Goal: Information Seeking & Learning: Learn about a topic

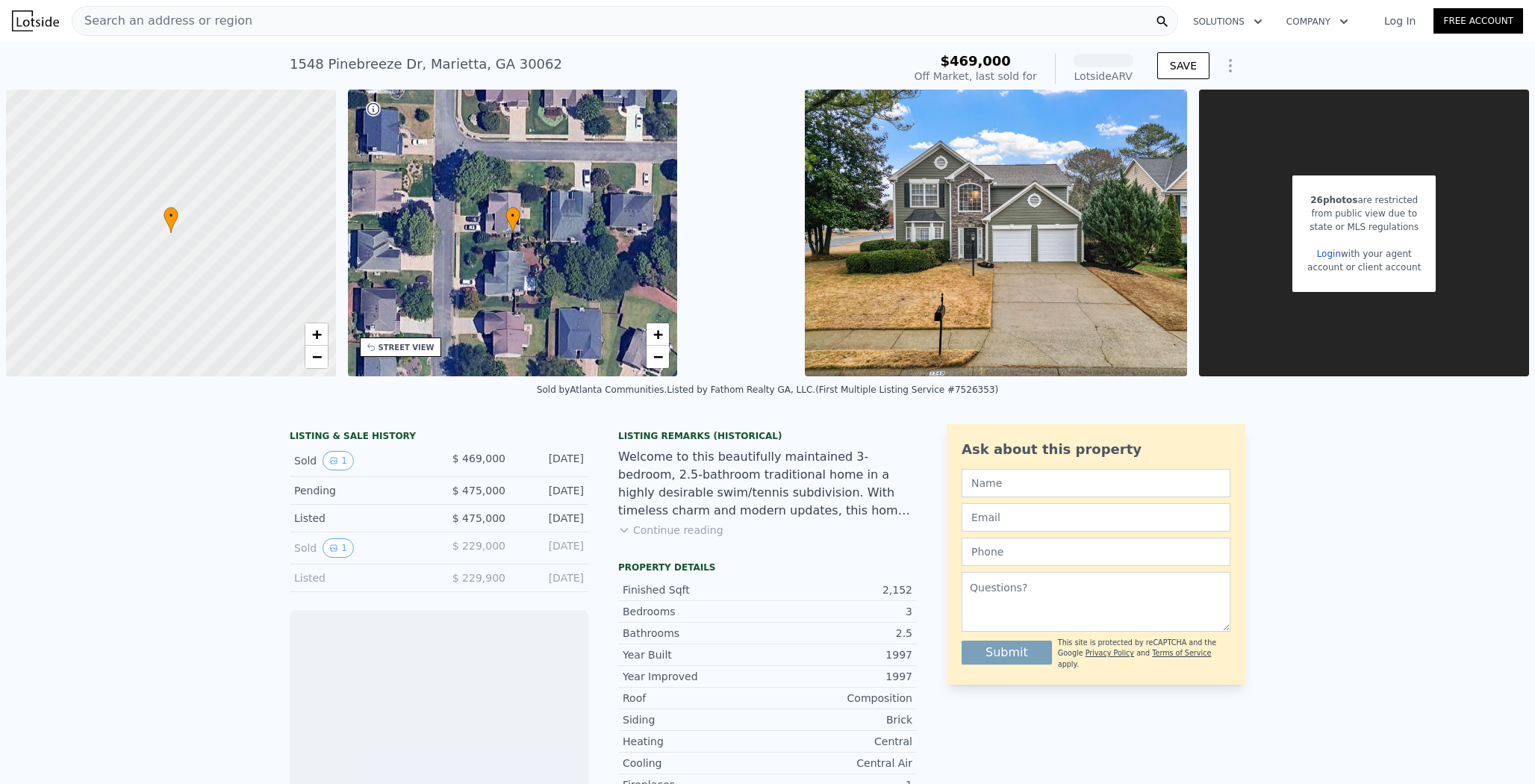
click at [221, 22] on div "Search an address or region" at bounding box center [624, 21] width 1106 height 30
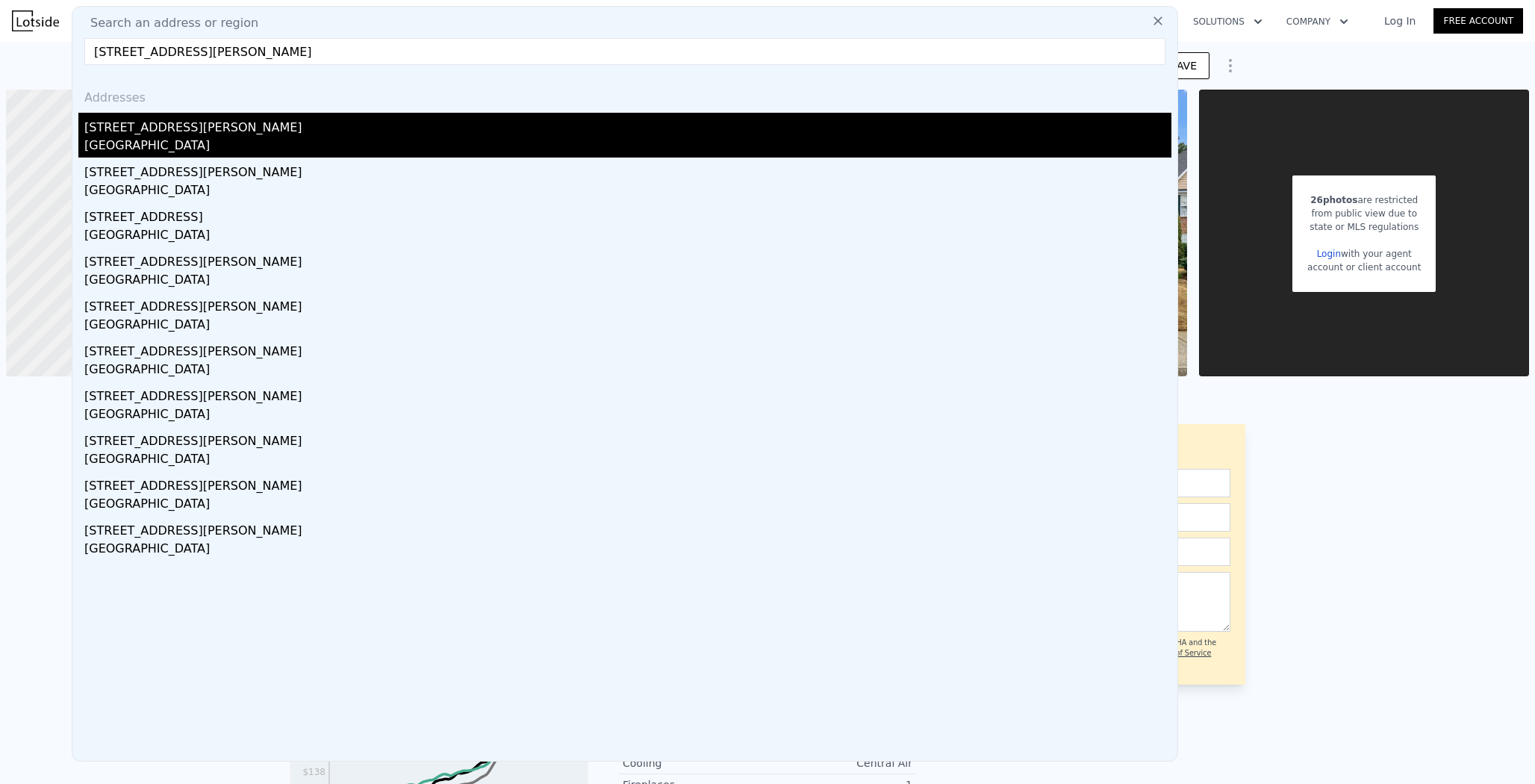
type input "[STREET_ADDRESS][PERSON_NAME]"
click at [180, 138] on div "[GEOGRAPHIC_DATA]" at bounding box center [628, 147] width 1087 height 21
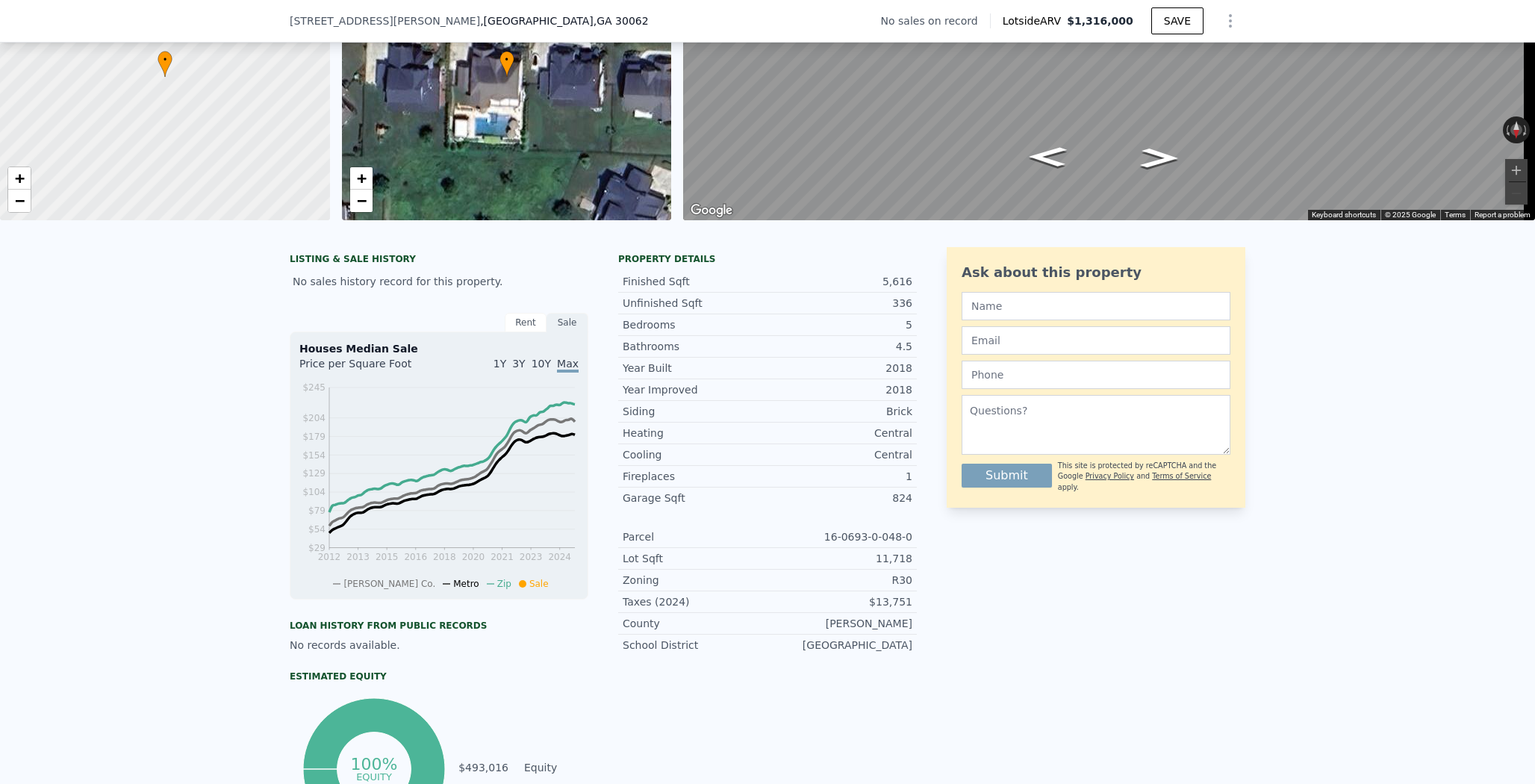
scroll to position [152, 0]
click at [879, 288] on div "5,616" at bounding box center [840, 280] width 145 height 15
click at [891, 309] on div "336" at bounding box center [840, 302] width 145 height 15
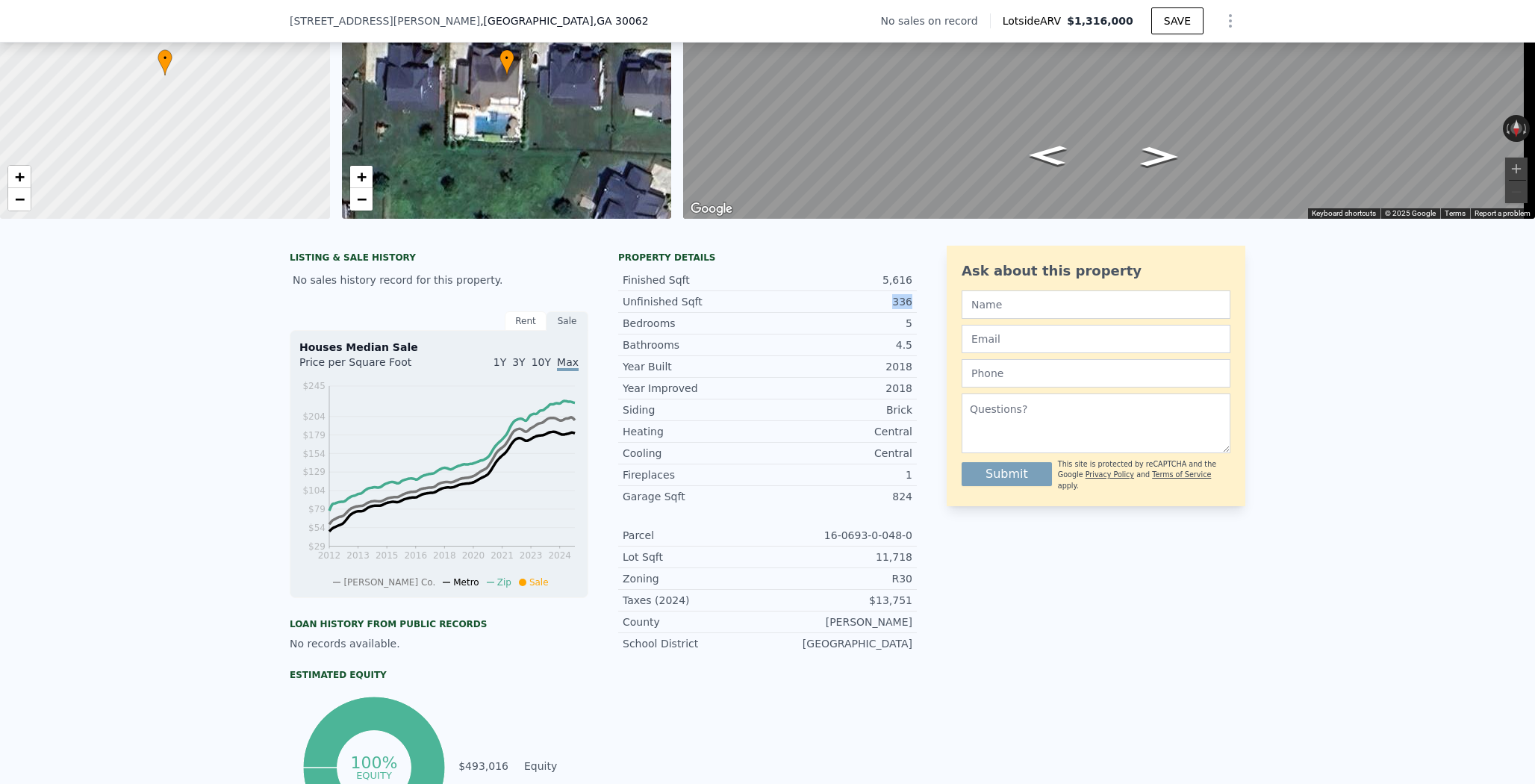
click at [891, 309] on div "336" at bounding box center [840, 302] width 145 height 15
click at [820, 393] on div "2018" at bounding box center [840, 388] width 145 height 15
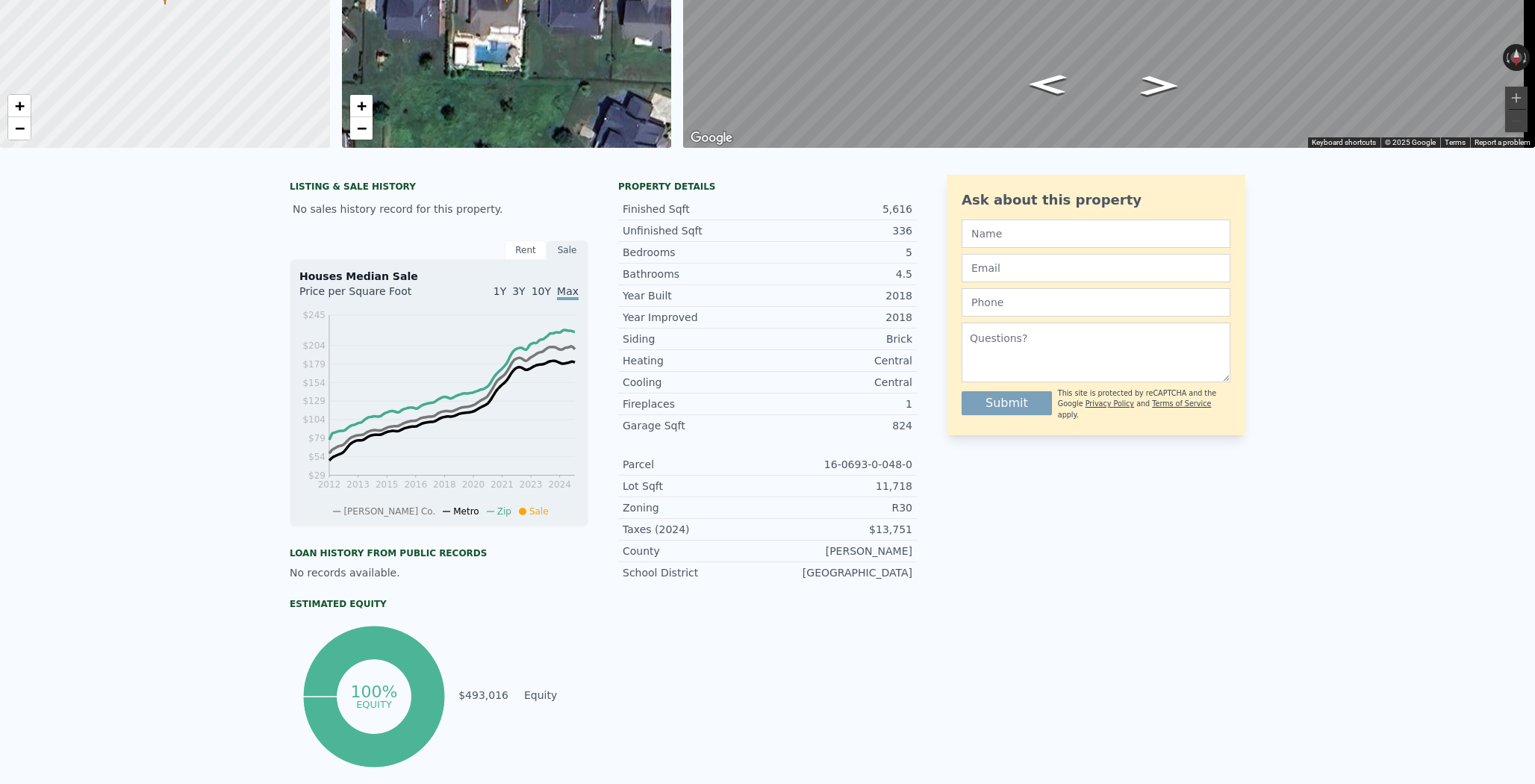
scroll to position [0, 0]
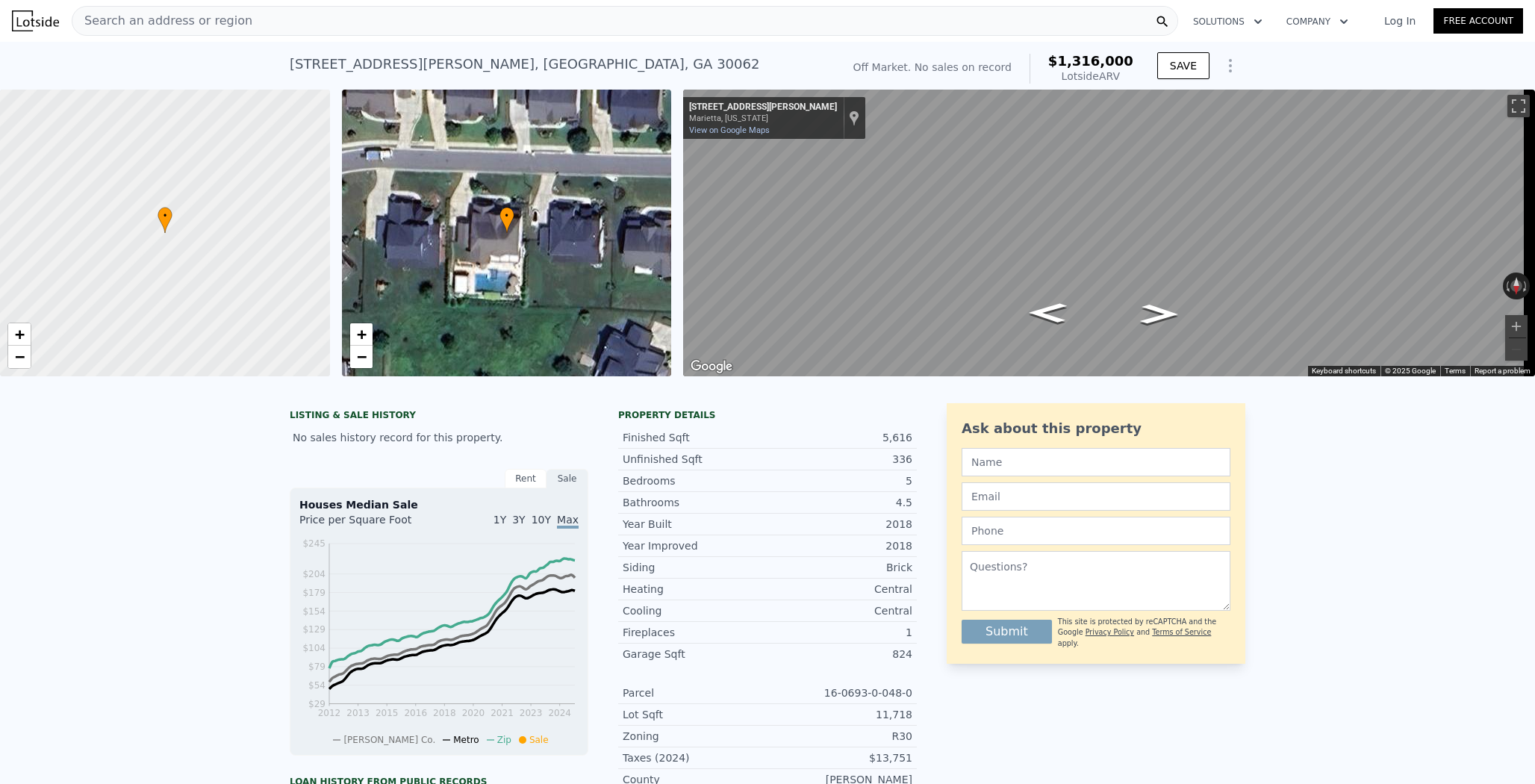
click at [303, 27] on div "Search an address or region" at bounding box center [624, 21] width 1106 height 30
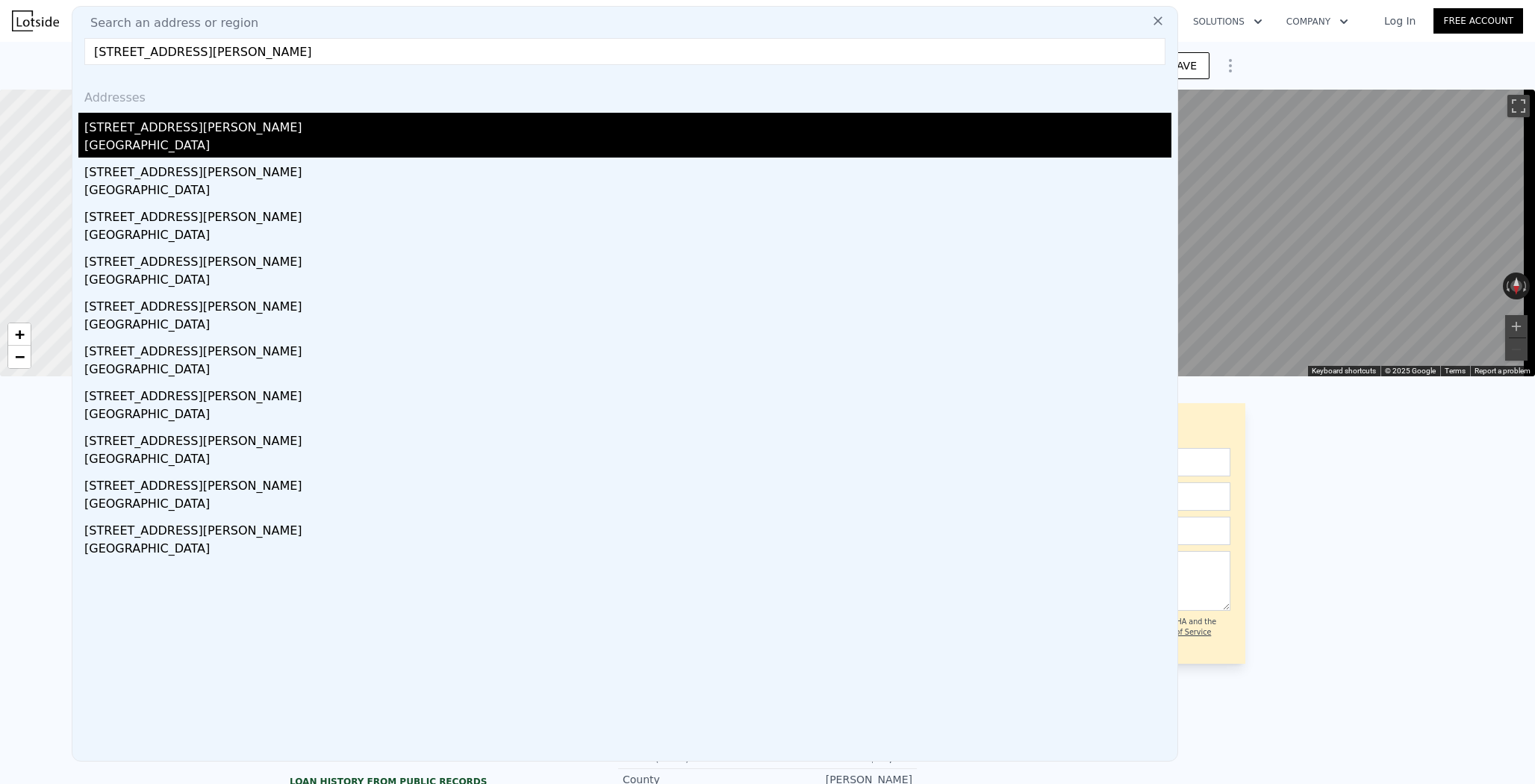
type input "[STREET_ADDRESS][PERSON_NAME]"
click at [208, 131] on div "[STREET_ADDRESS][PERSON_NAME]" at bounding box center [628, 125] width 1087 height 24
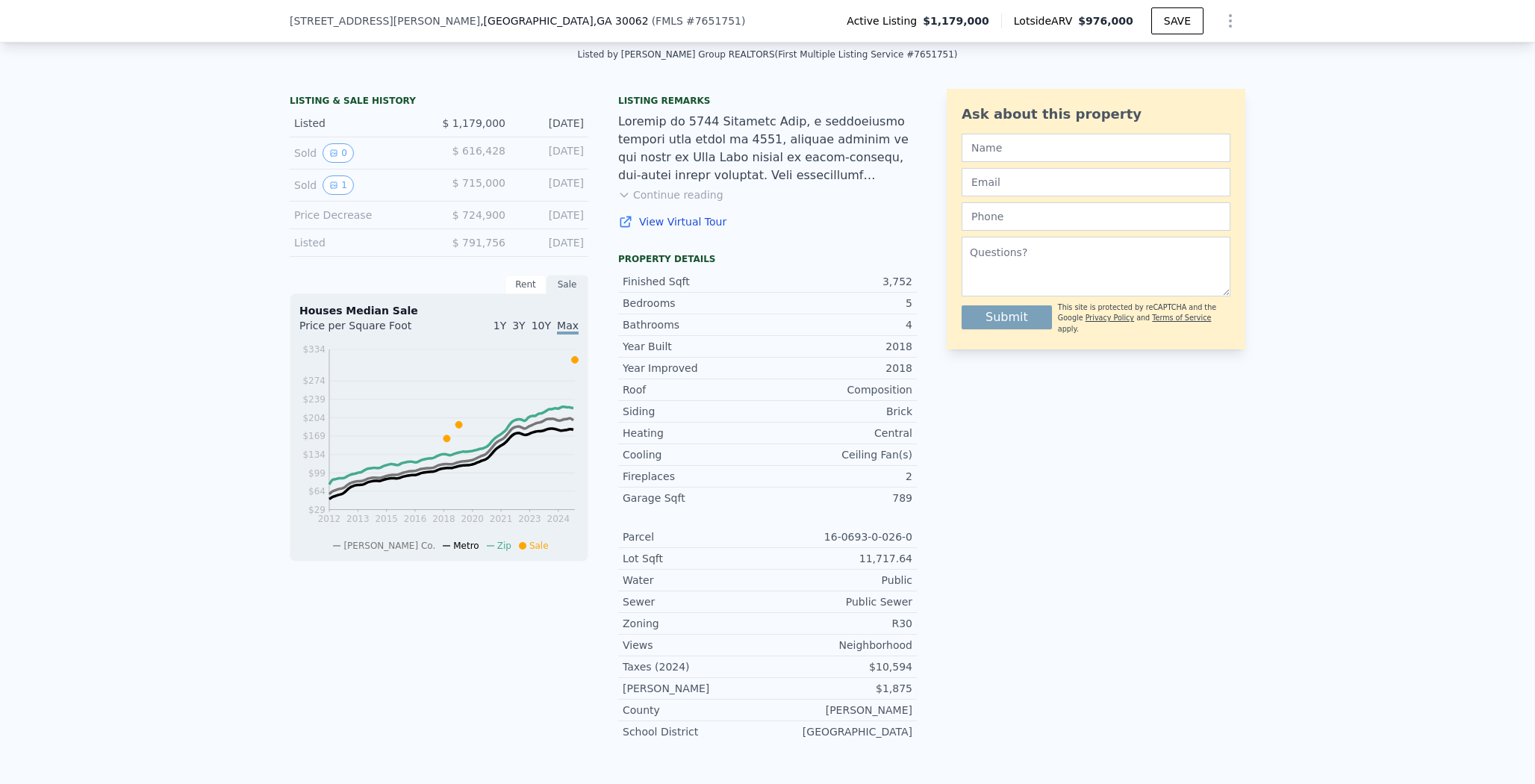
scroll to position [337, 0]
click at [896, 629] on div "R30" at bounding box center [840, 621] width 145 height 15
click at [181, 287] on div "LISTING & SALE HISTORY Listed $ 1,179,000 [DATE] Sold 0 $ 616,428 [DATE] Sold 1…" at bounding box center [768, 445] width 1535 height 743
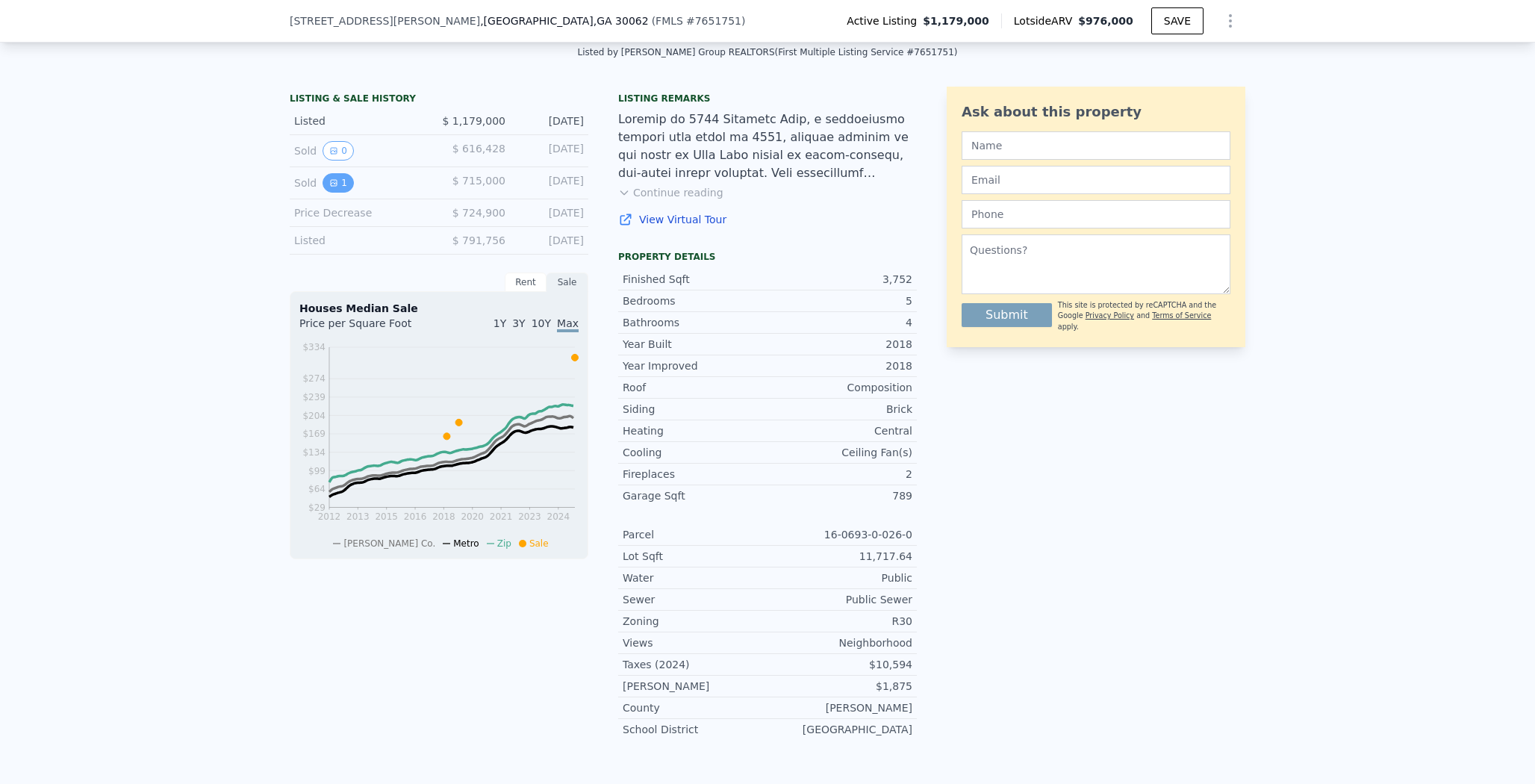
click at [325, 193] on button "1" at bounding box center [339, 183] width 32 height 20
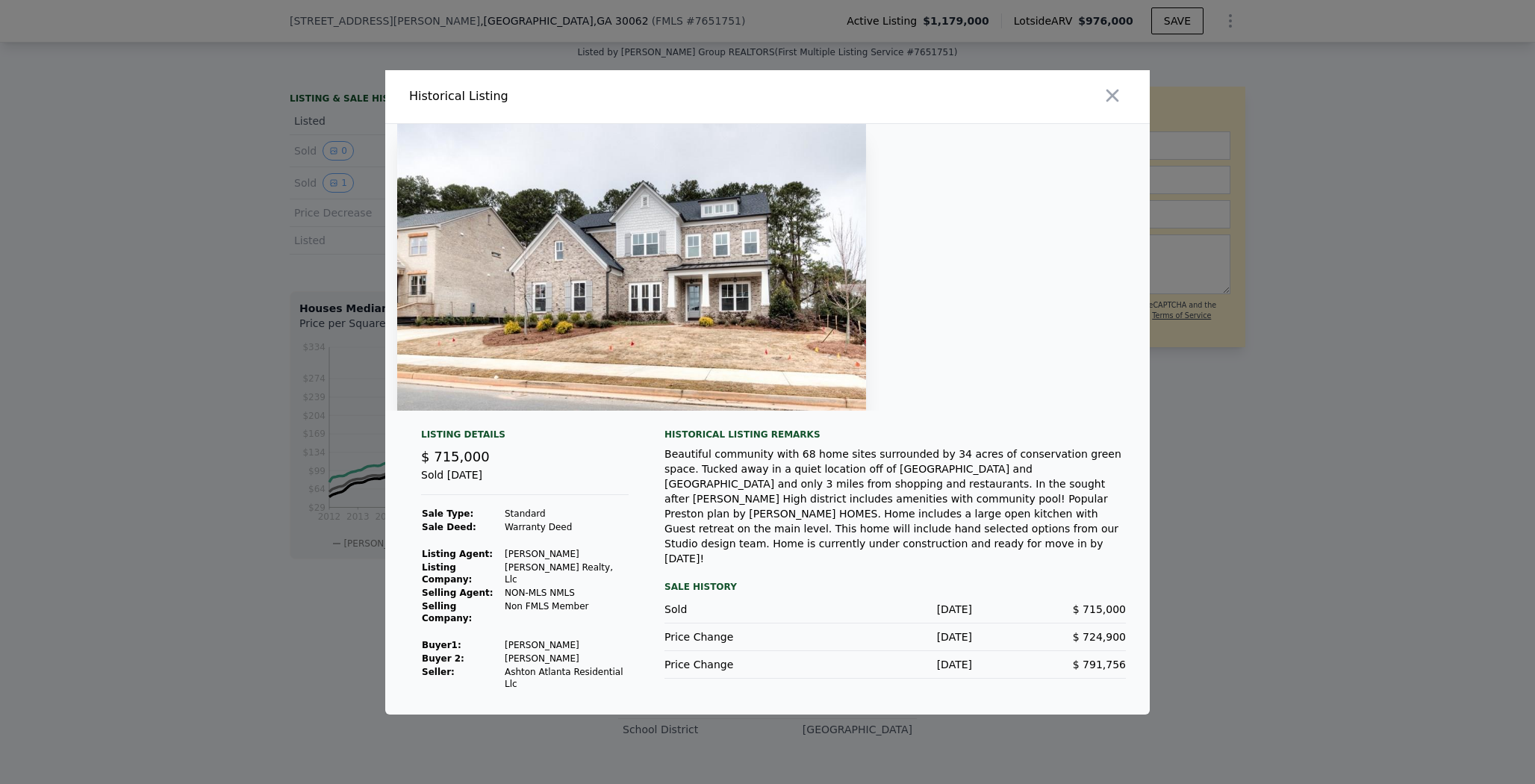
click at [932, 657] on div "[DATE]" at bounding box center [895, 665] width 154 height 15
click at [932, 629] on div "[DATE]" at bounding box center [895, 637] width 154 height 15
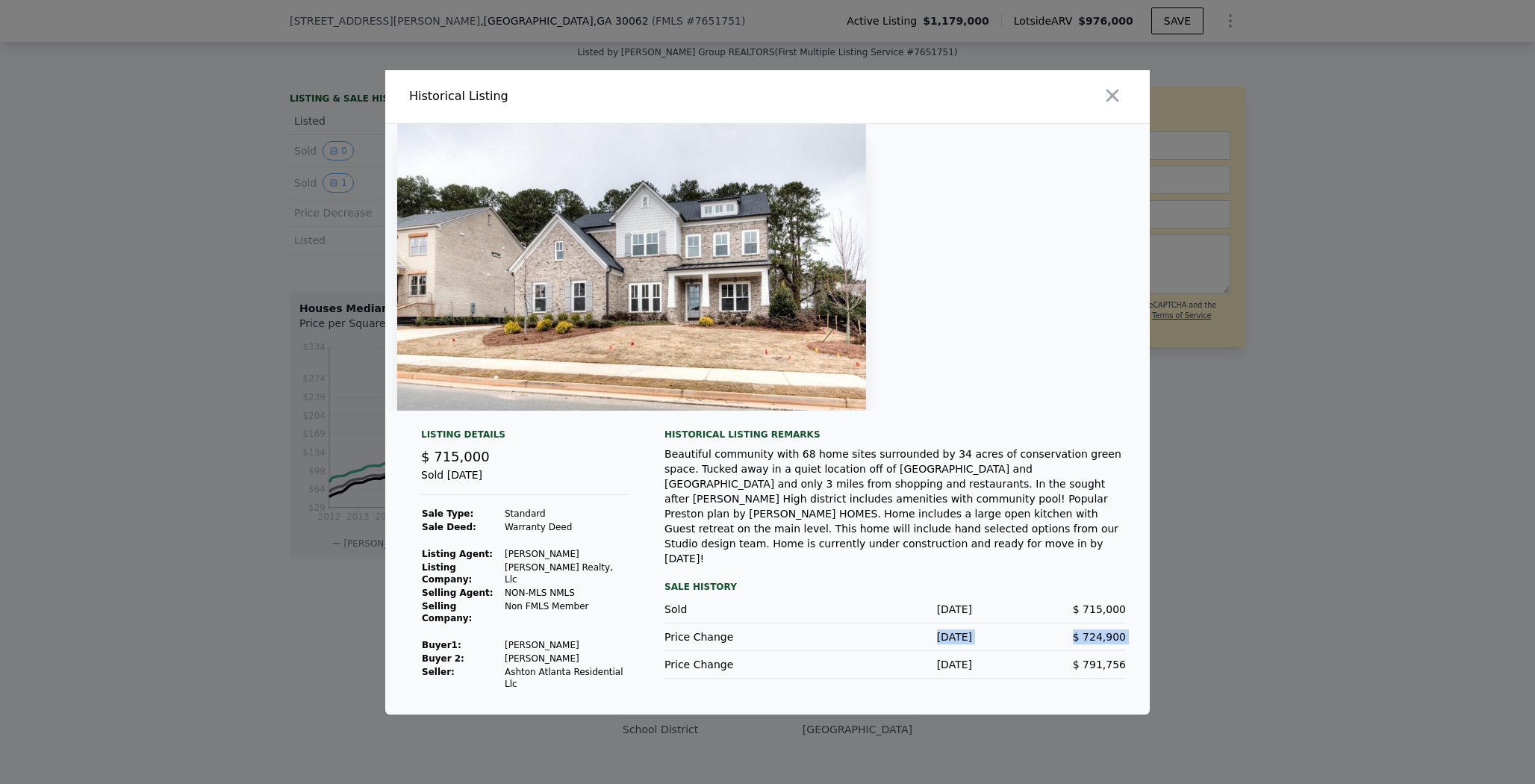
click at [932, 629] on div "[DATE]" at bounding box center [895, 637] width 154 height 15
click at [924, 555] on div "Historical Listing remarks Beautiful community with 68 home sites surrounded by…" at bounding box center [895, 559] width 461 height 262
click at [455, 491] on div "Sold [DATE]" at bounding box center [525, 481] width 207 height 28
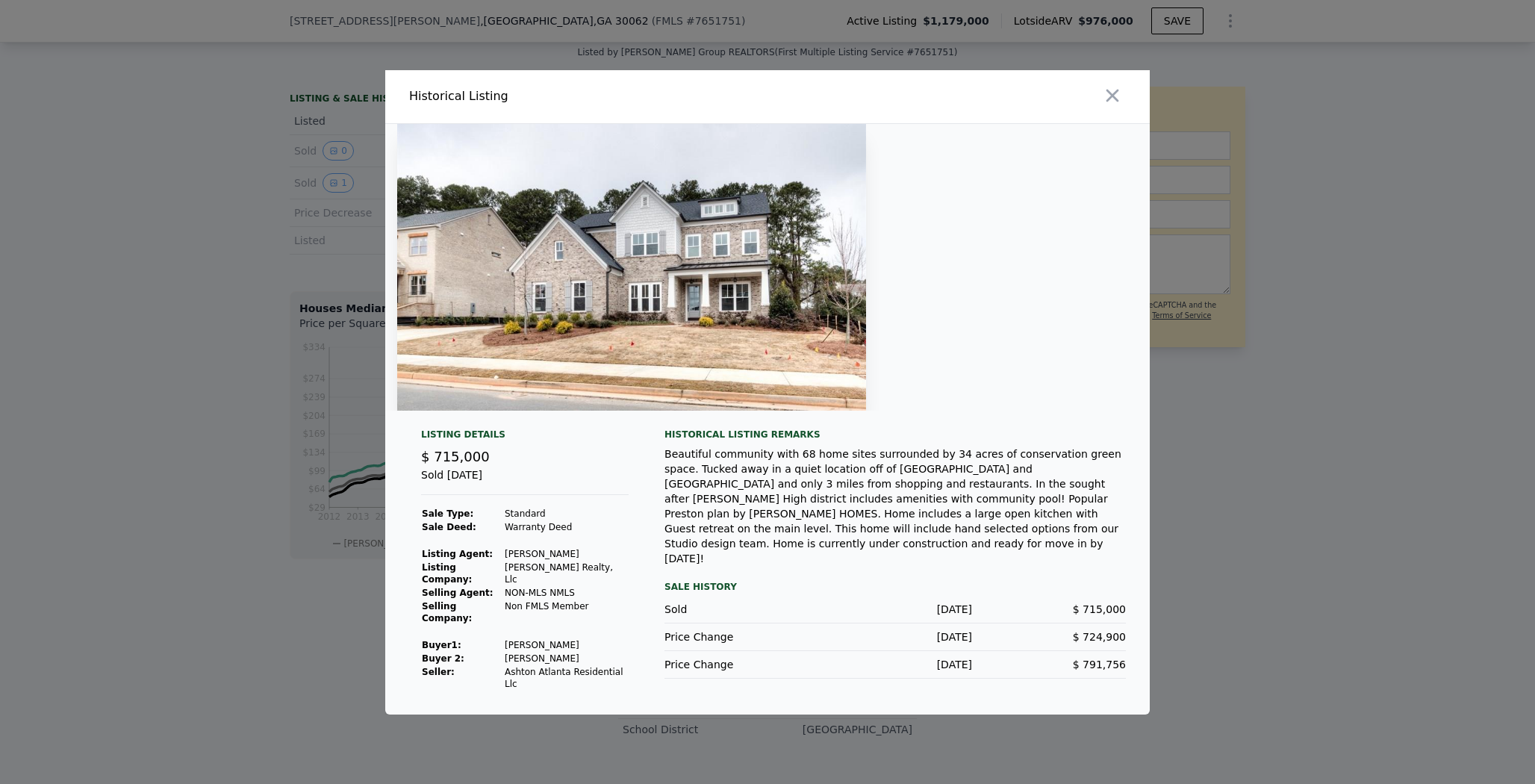
click at [270, 524] on div at bounding box center [768, 392] width 1535 height 784
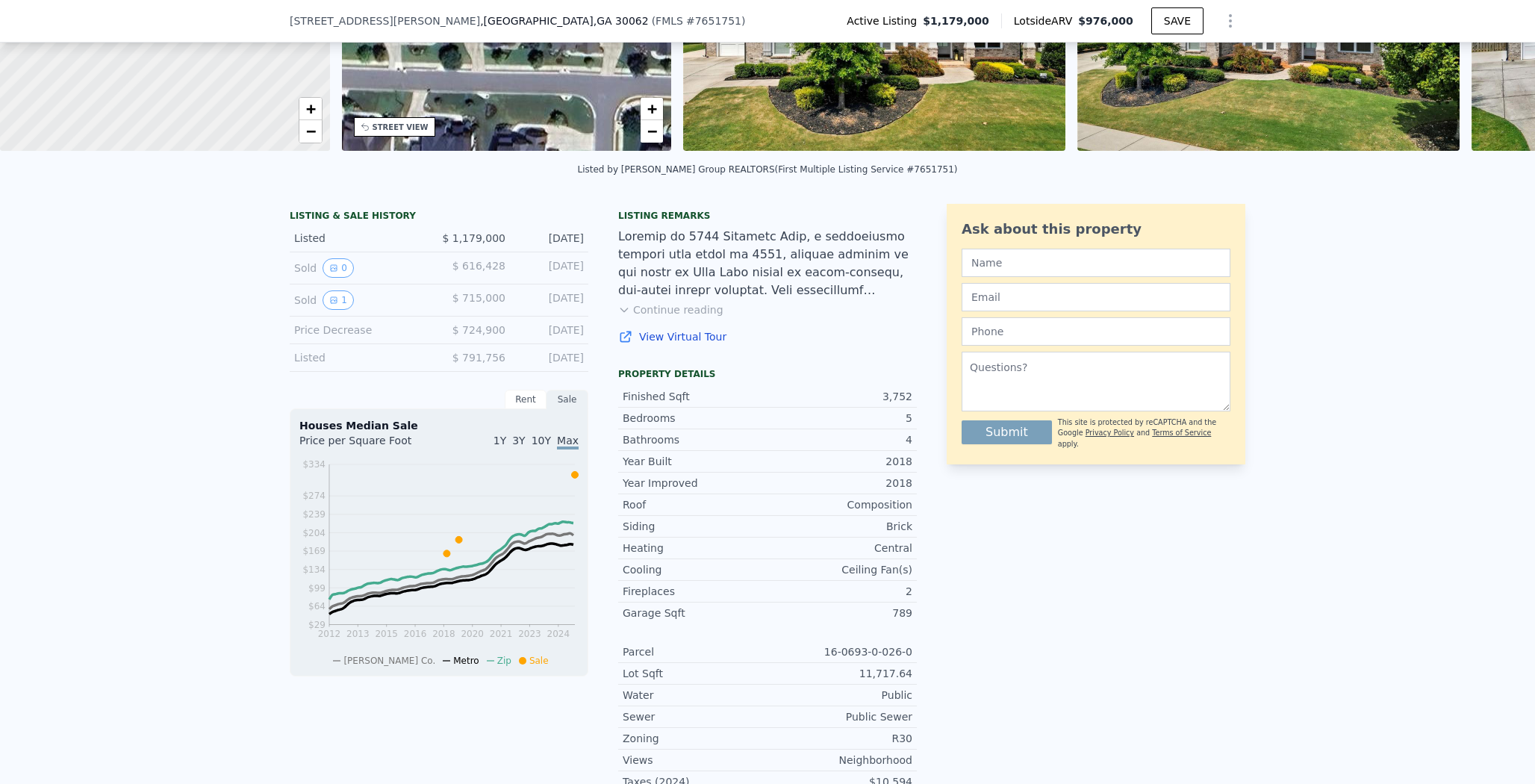
scroll to position [130, 0]
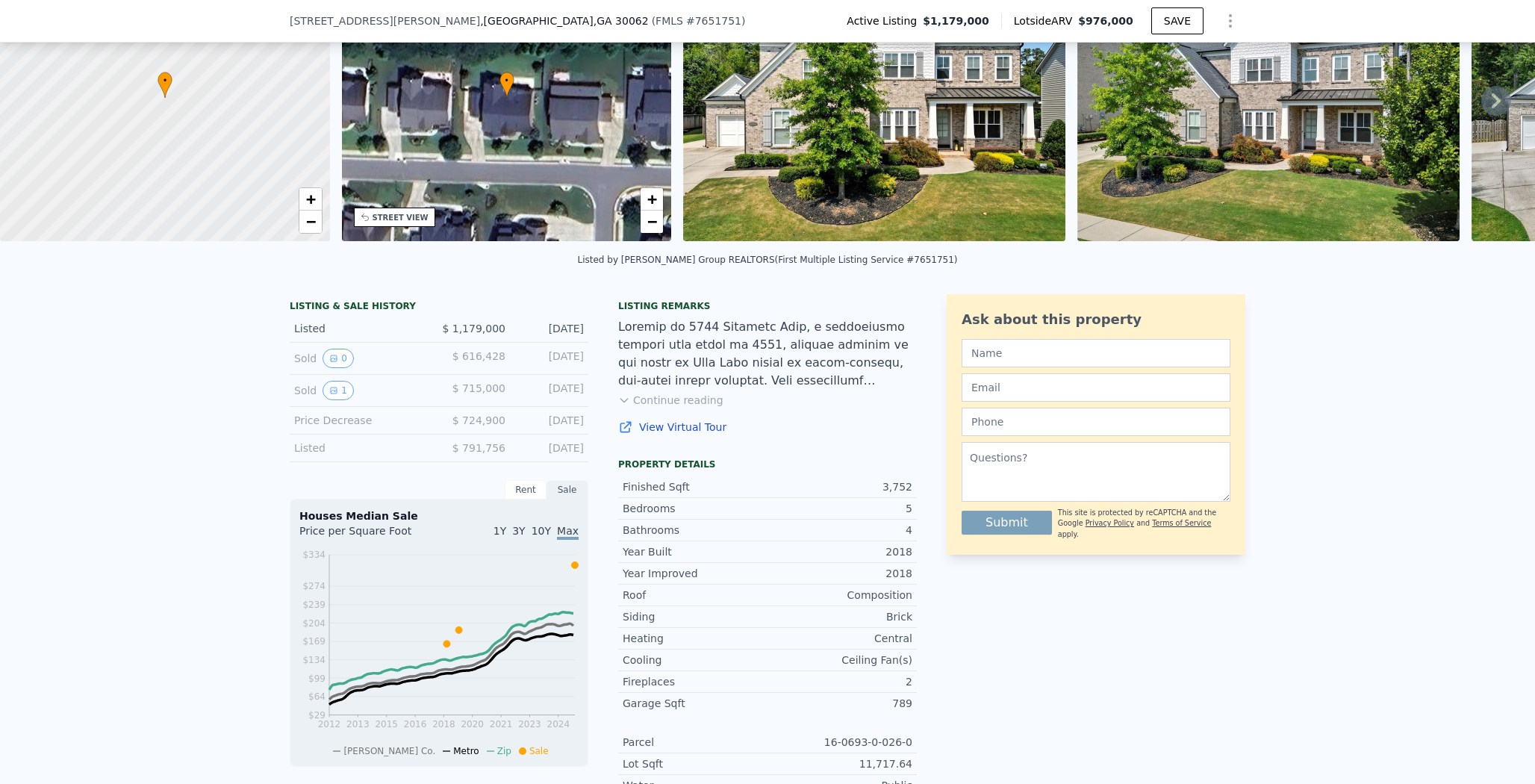
click at [463, 454] on span "$ 791,756" at bounding box center [479, 448] width 53 height 12
click at [463, 427] on span "$ 724,900" at bounding box center [479, 421] width 53 height 12
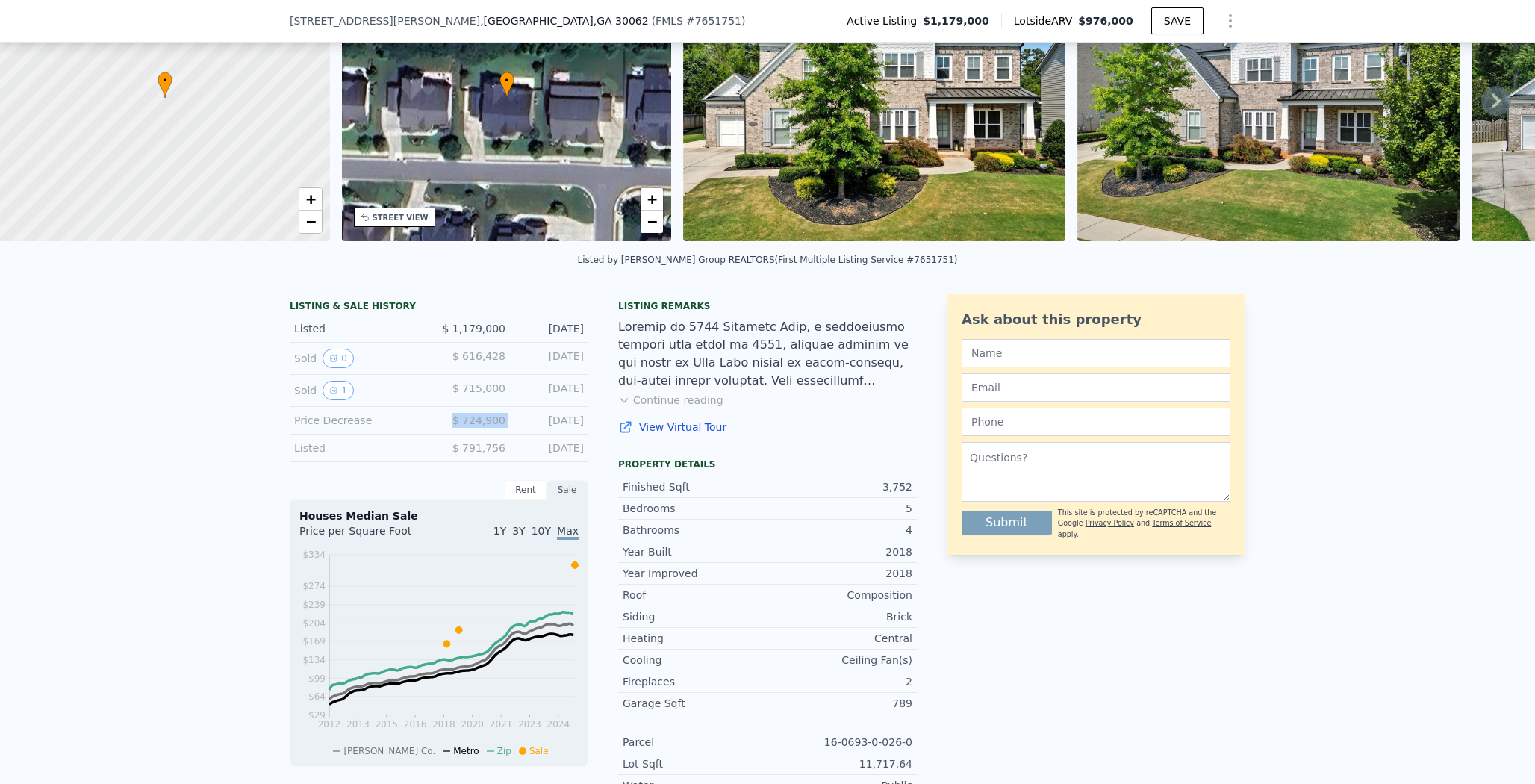
click at [463, 427] on span "$ 724,900" at bounding box center [479, 421] width 53 height 12
click at [472, 375] on div "Sold 0 $ 616,428 [DATE]" at bounding box center [439, 358] width 299 height 32
click at [472, 394] on span "$ 715,000" at bounding box center [479, 388] width 53 height 12
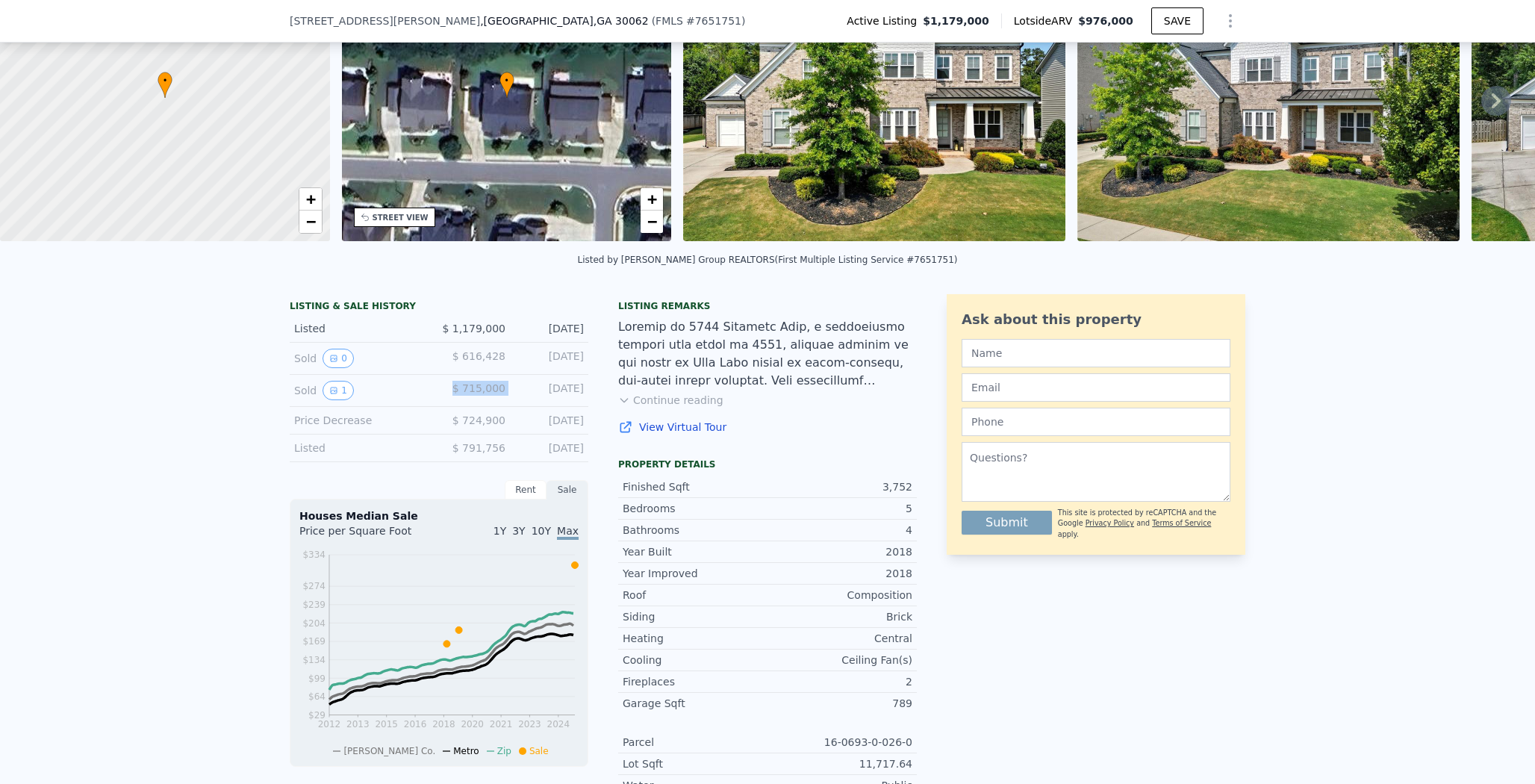
click at [477, 394] on span "$ 715,000" at bounding box center [479, 388] width 53 height 12
click at [468, 362] on span "$ 616,428" at bounding box center [479, 356] width 53 height 12
click at [469, 368] on div "$ 616,428" at bounding box center [472, 358] width 66 height 20
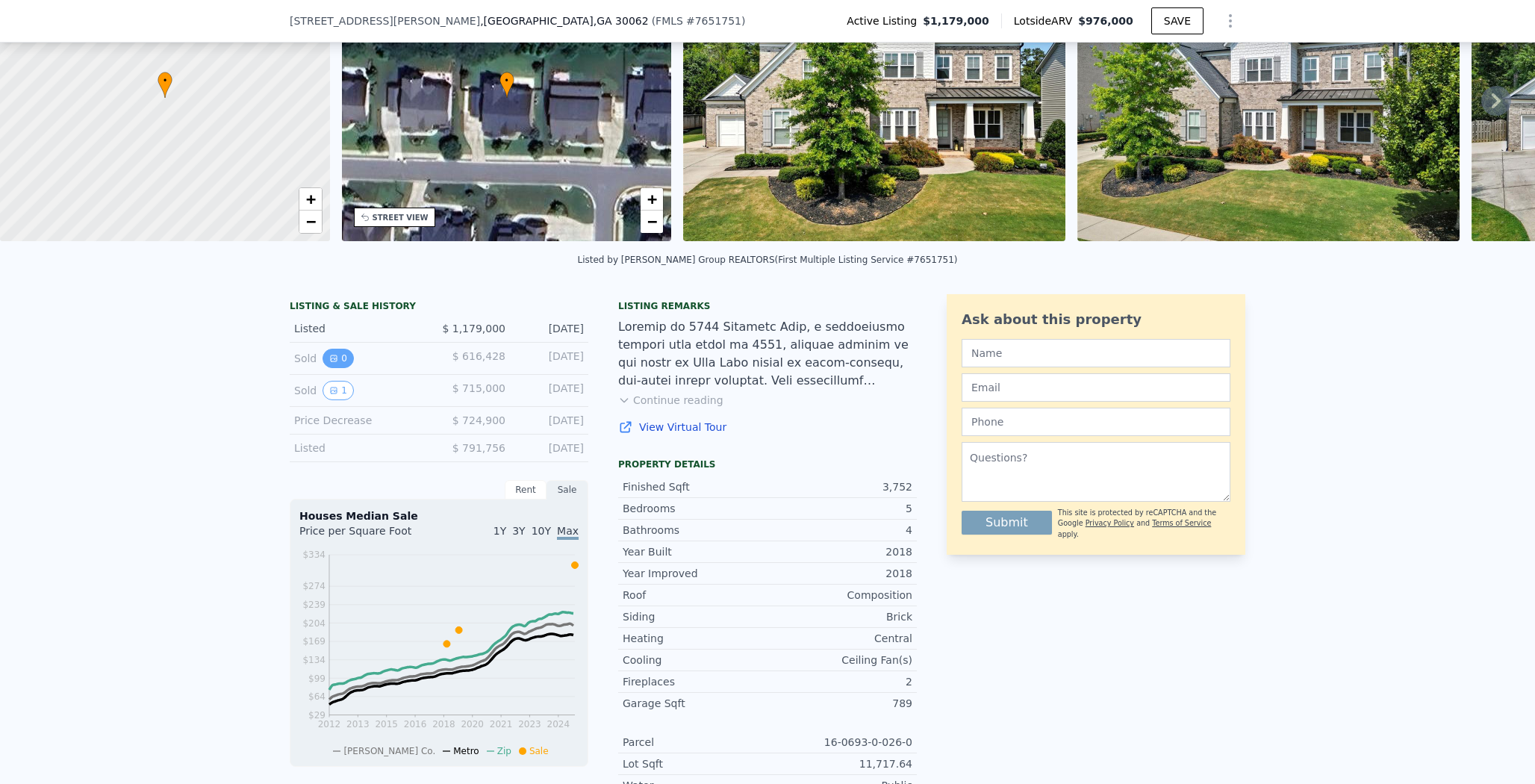
click at [335, 363] on button "0" at bounding box center [339, 358] width 32 height 20
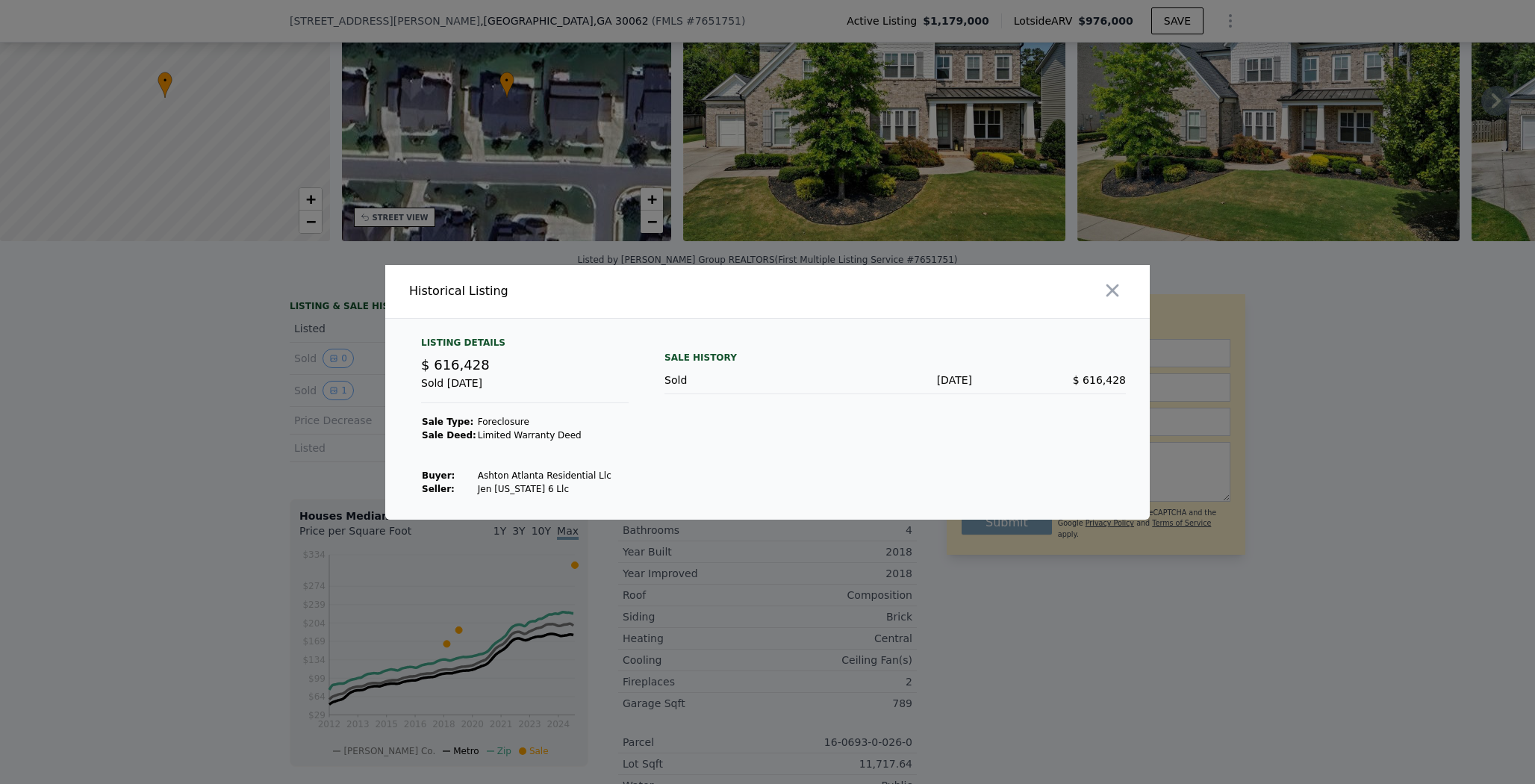
click at [502, 422] on td "Foreclosure" at bounding box center [544, 422] width 135 height 14
drag, startPoint x: 471, startPoint y: 472, endPoint x: 643, endPoint y: 479, distance: 172.1
click at [643, 479] on div "Listing Details $ 616,428 Sold [DATE] Sale Type: Foreclosure Sale Deed: Limited…" at bounding box center [768, 428] width 764 height 183
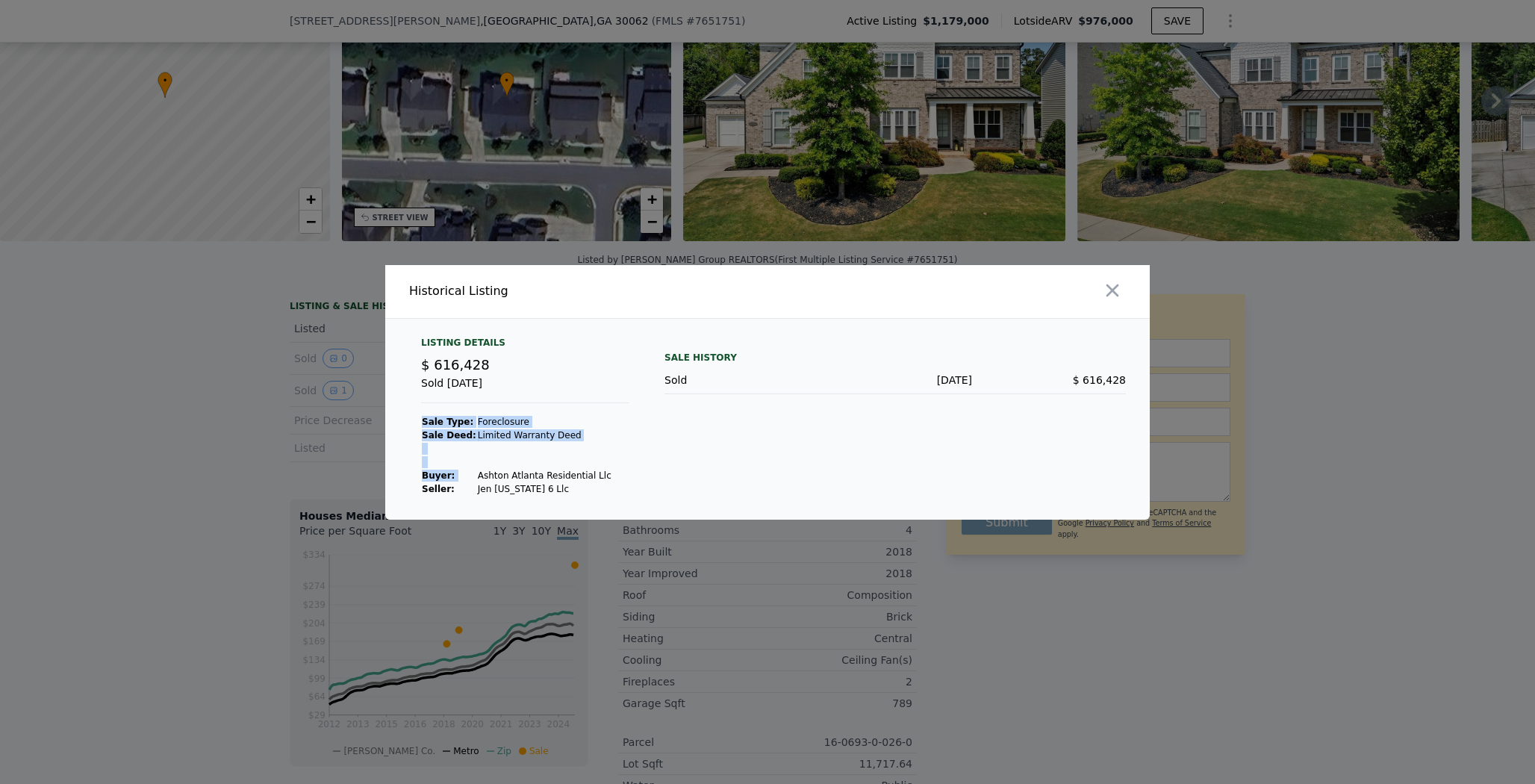
click at [643, 479] on div "Listing Details $ 616,428 Sold [DATE] Sale Type: Foreclosure Sale Deed: Limited…" at bounding box center [768, 428] width 764 height 183
drag, startPoint x: 469, startPoint y: 472, endPoint x: 605, endPoint y: 479, distance: 136.2
click at [605, 479] on div "Listing Details $ 616,428 Sold [DATE] Sale Type: Foreclosure Sale Deed: Limited…" at bounding box center [525, 416] width 231 height 159
click at [496, 482] on td "Jen [US_STATE] 6 Llc" at bounding box center [544, 489] width 135 height 14
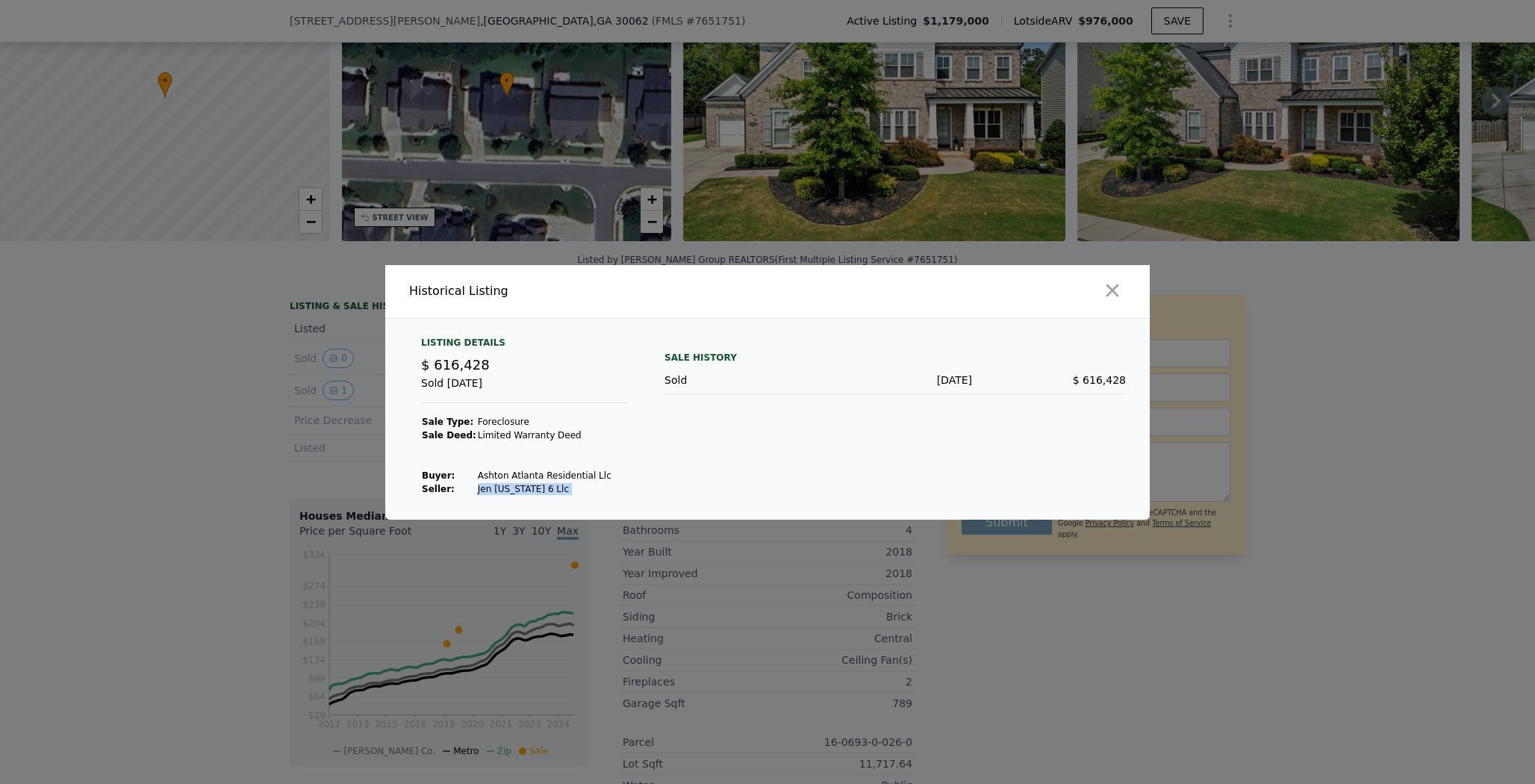
click at [496, 482] on td "Jen [US_STATE] 6 Llc" at bounding box center [544, 489] width 135 height 14
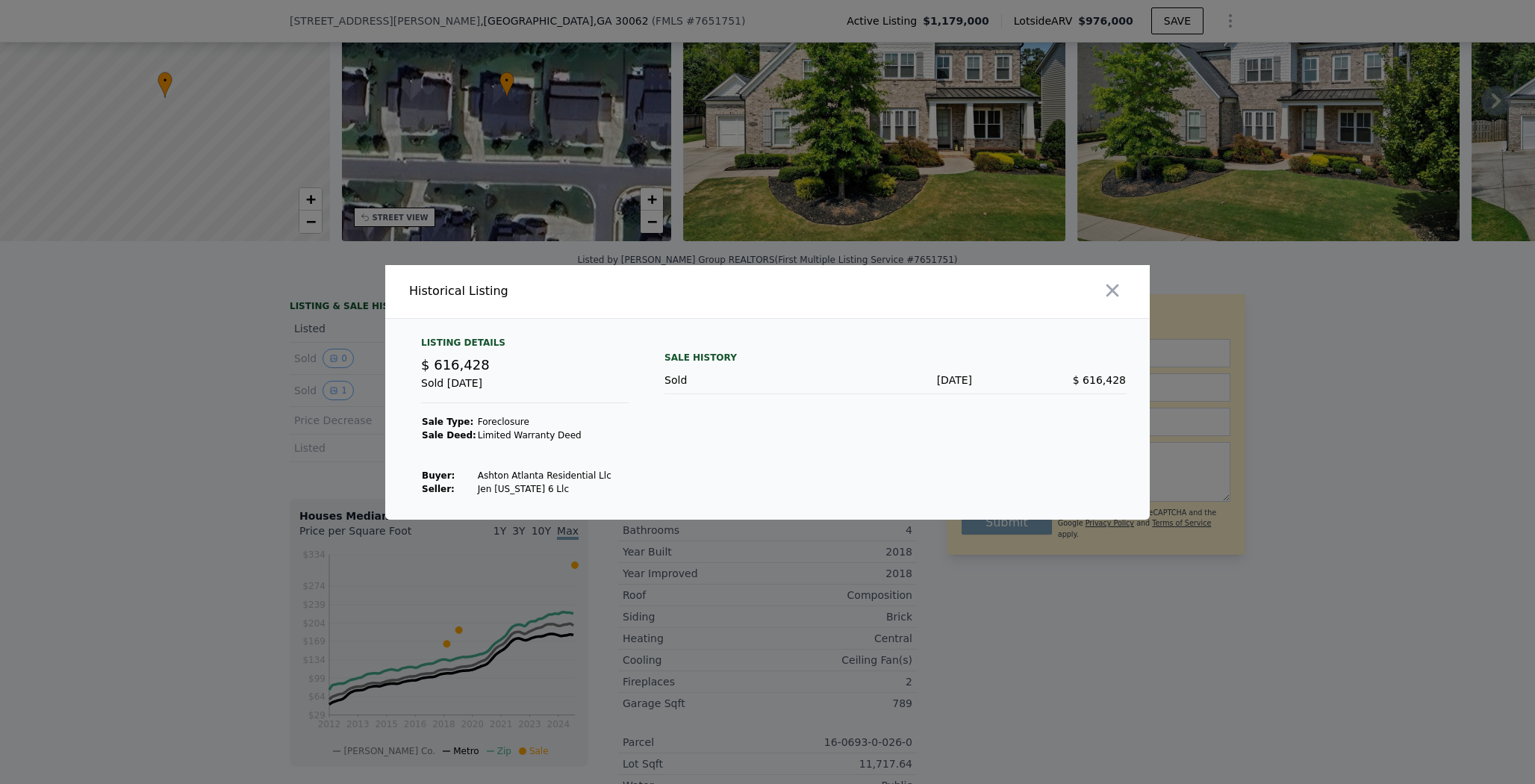
click at [236, 475] on div at bounding box center [768, 392] width 1535 height 784
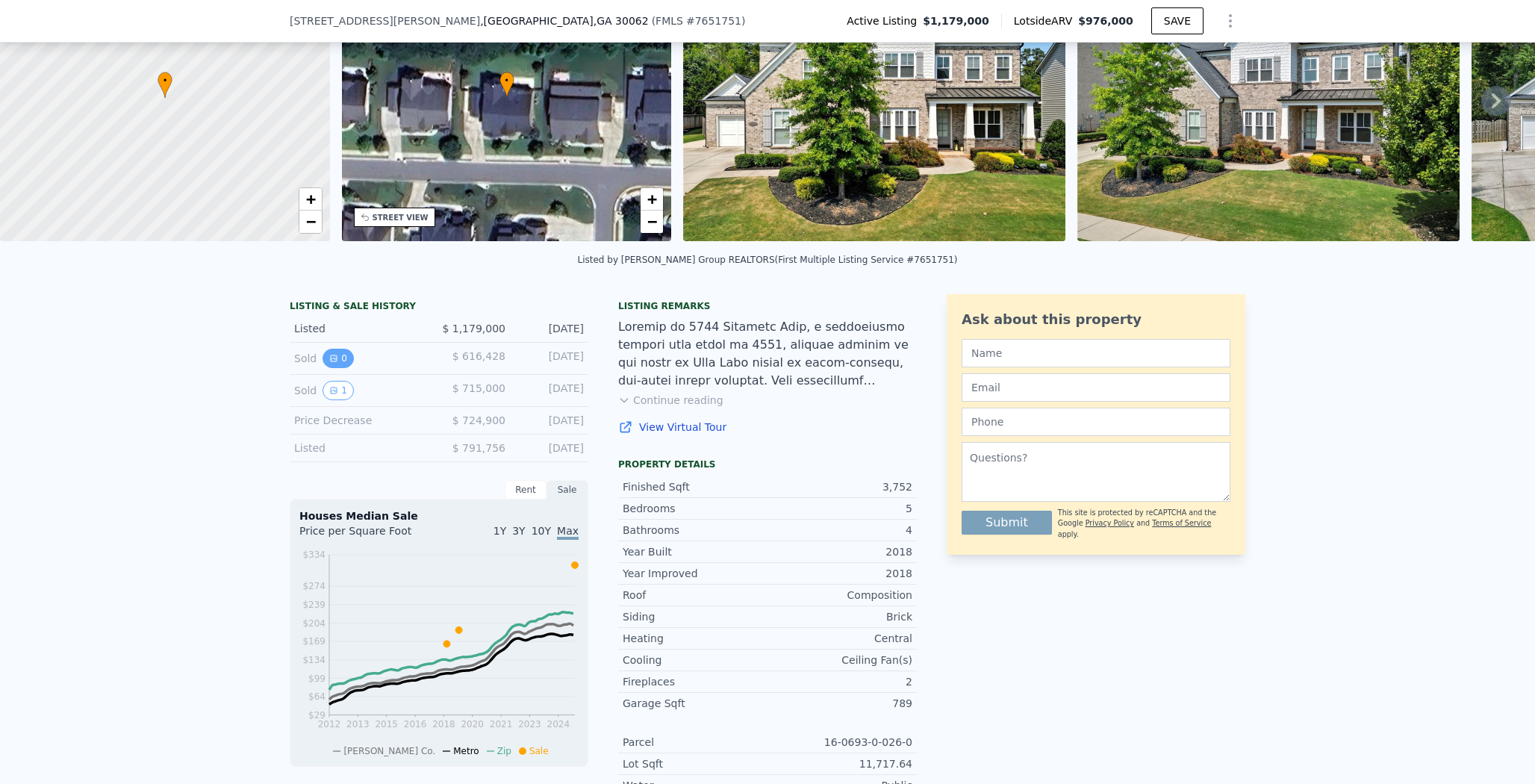
click at [338, 366] on button "0" at bounding box center [339, 358] width 32 height 20
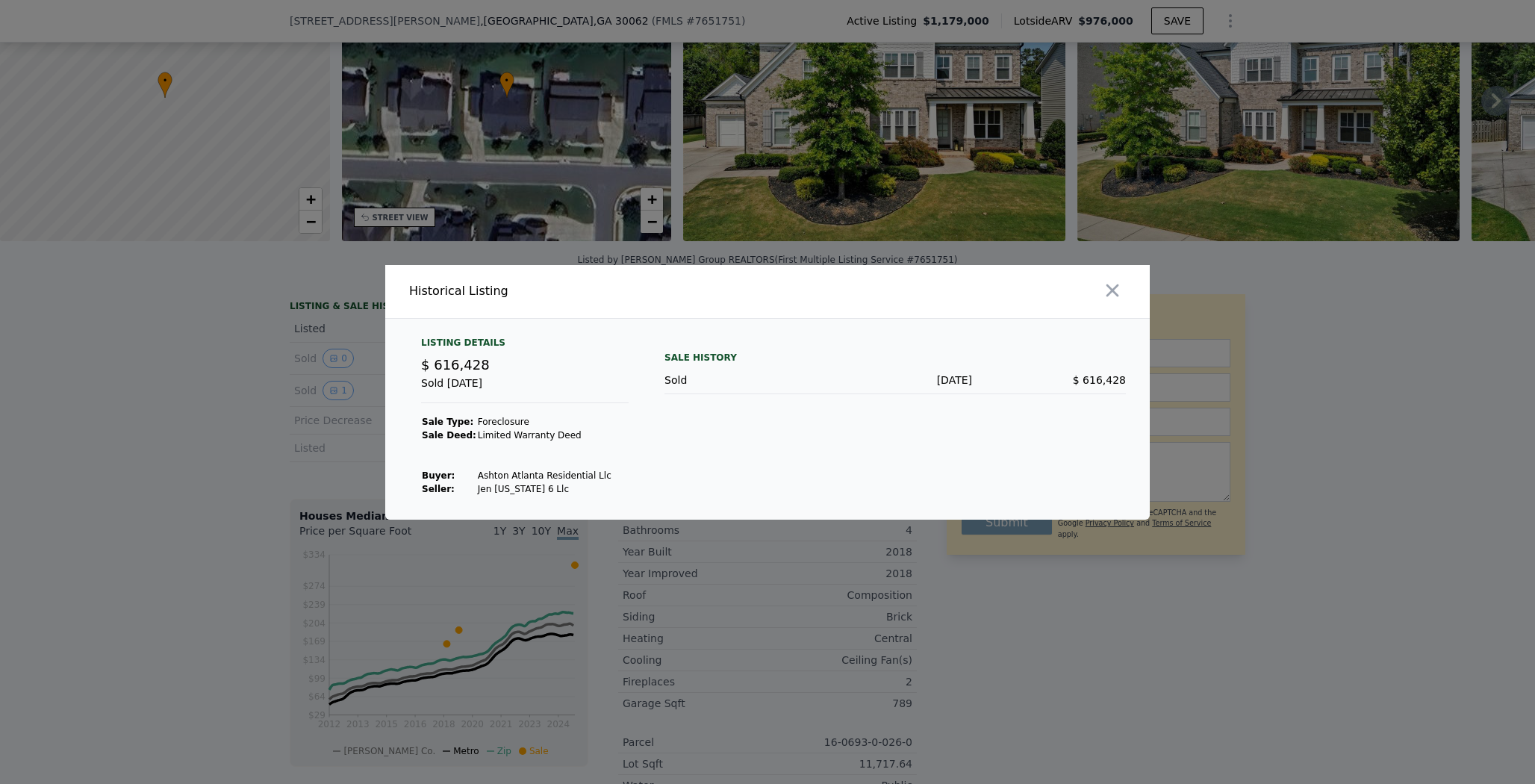
click at [336, 421] on div at bounding box center [768, 392] width 1535 height 784
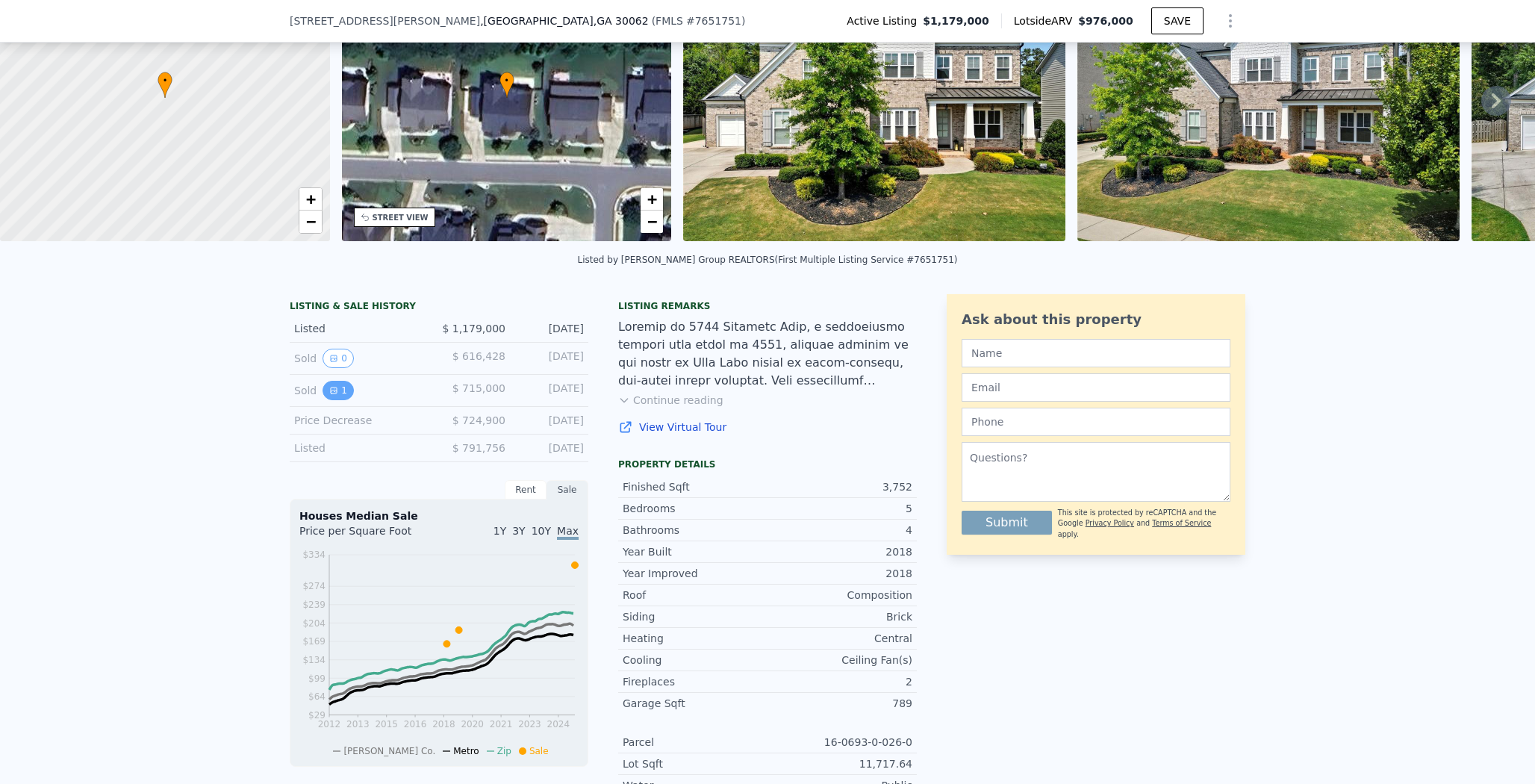
click at [323, 400] on button "1" at bounding box center [339, 390] width 32 height 20
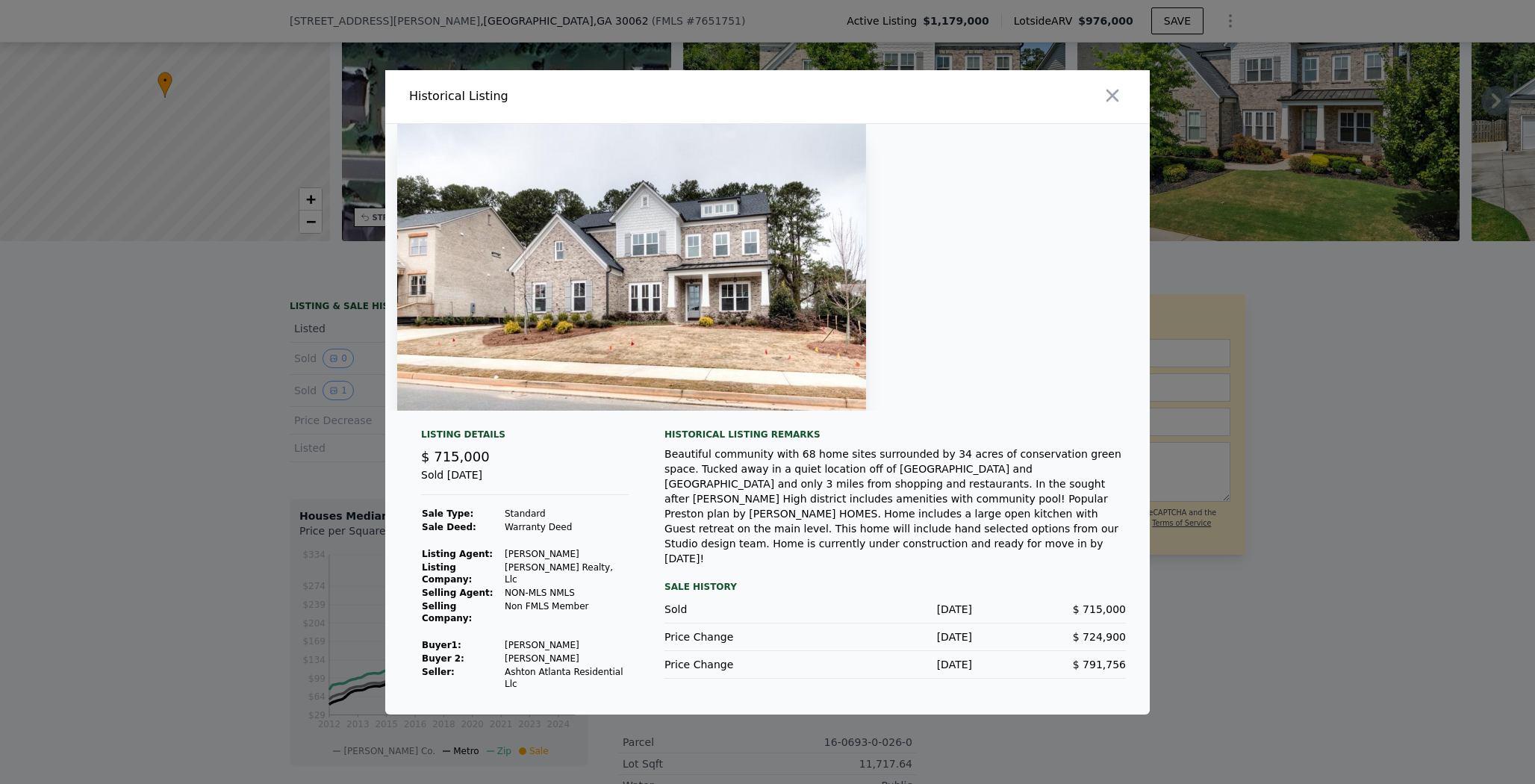
click at [220, 440] on div at bounding box center [768, 392] width 1535 height 784
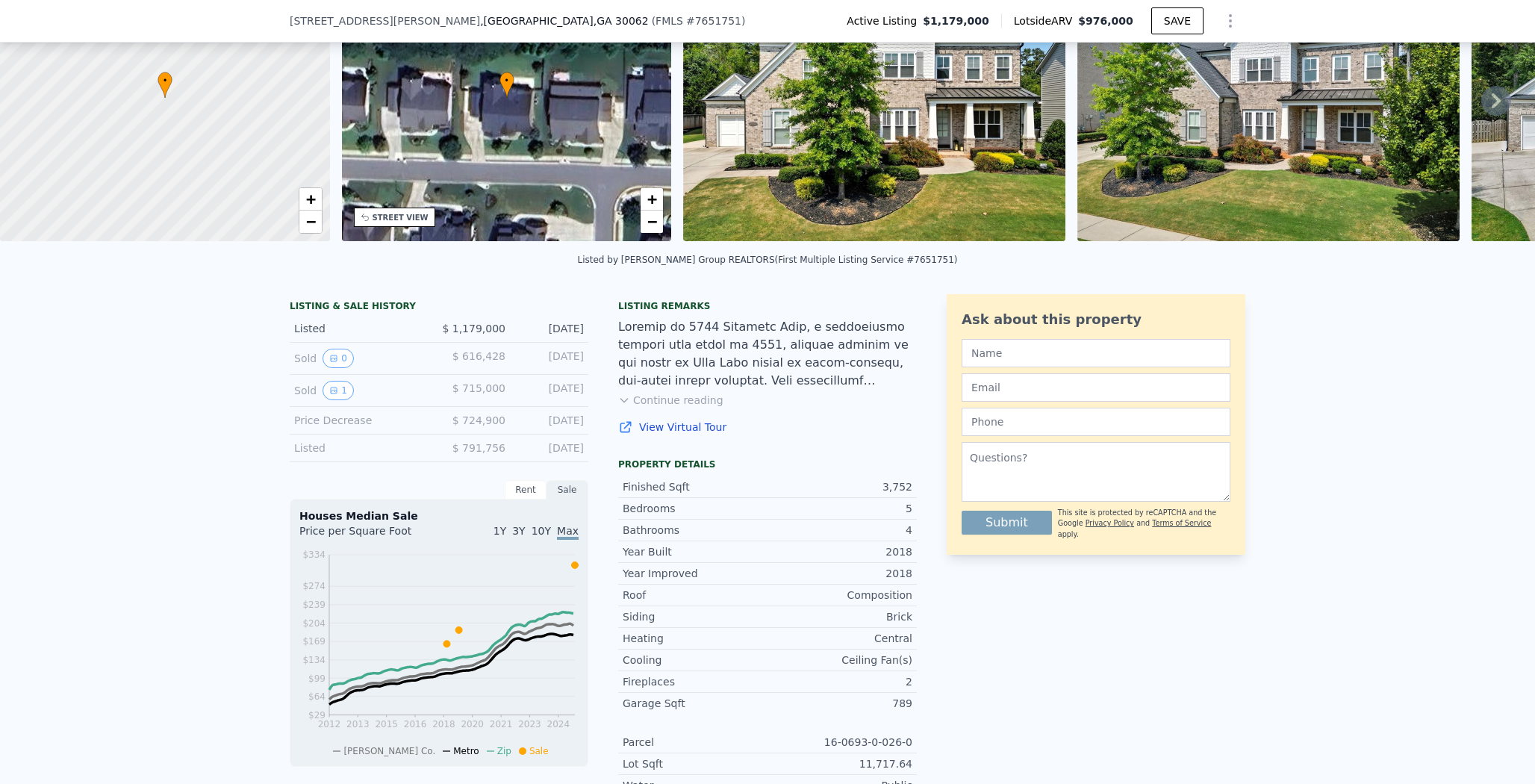
click at [639, 408] on button "Continue reading" at bounding box center [671, 400] width 105 height 15
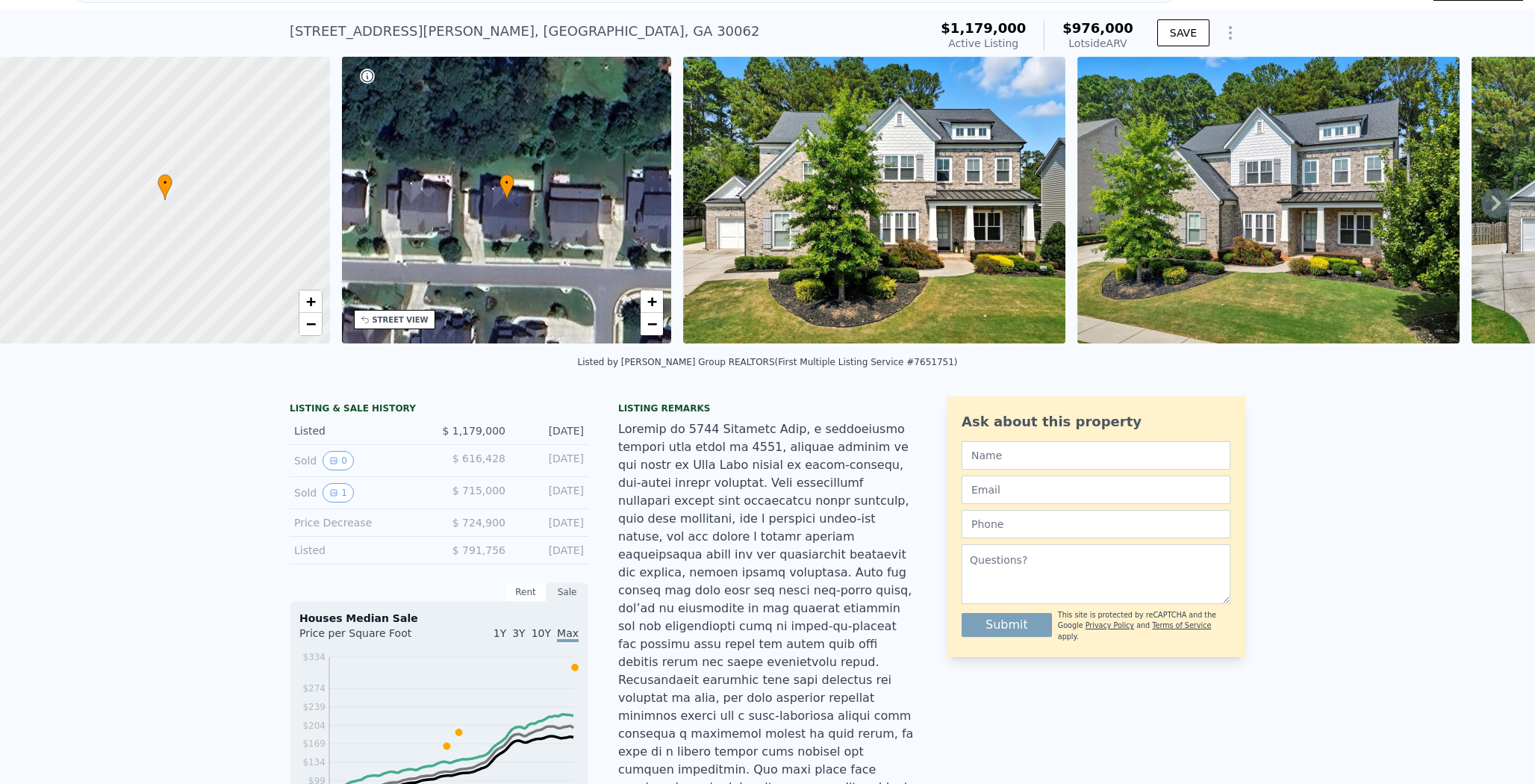
scroll to position [0, 0]
